Goal: Navigation & Orientation: Find specific page/section

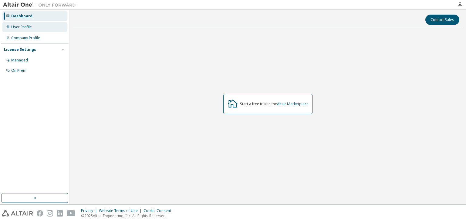
click at [39, 29] on div "User Profile" at bounding box center [34, 27] width 65 height 10
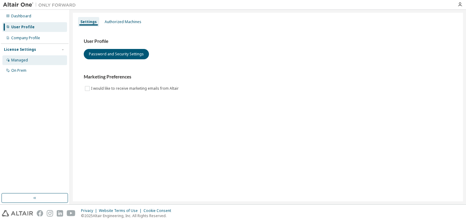
click at [38, 56] on div "Managed" at bounding box center [34, 60] width 65 height 10
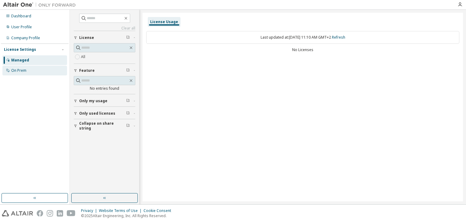
click at [26, 73] on div "On Prem" at bounding box center [34, 71] width 65 height 10
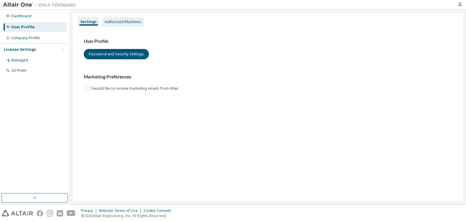
click at [128, 23] on div "Authorized Machines" at bounding box center [123, 21] width 37 height 5
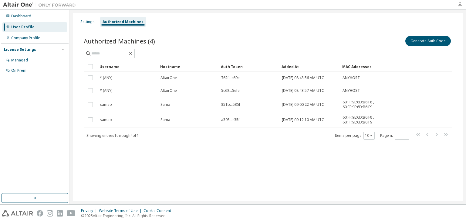
click at [460, 4] on icon "button" at bounding box center [460, 4] width 5 height 5
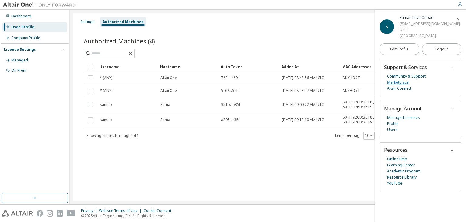
click at [395, 82] on link "Marketplace" at bounding box center [398, 82] width 22 height 6
